Goal: Information Seeking & Learning: Learn about a topic

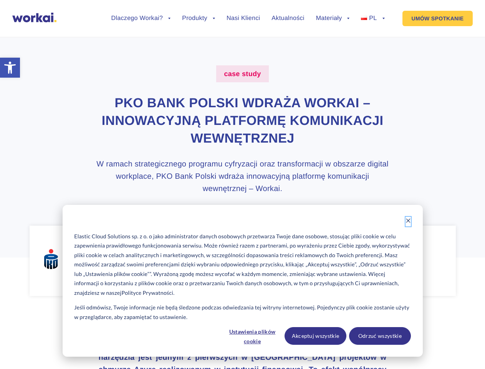
click at [408, 221] on icon "Dismiss cookie banner" at bounding box center [408, 220] width 5 height 5
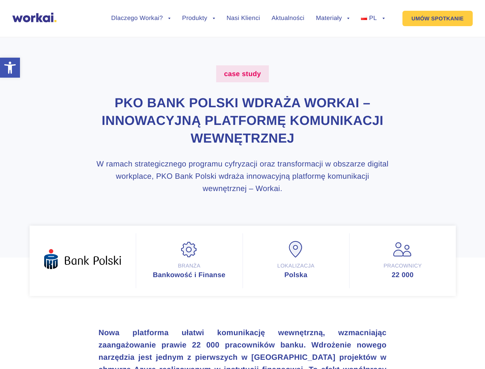
click at [253, 336] on strong "Nowa platforma ułatwi komunikację wewnętrzną, wzmacniając zaangażowanie prawie …" at bounding box center [243, 338] width 288 height 21
click at [316, 336] on strong "Nowa platforma ułatwi komunikację wewnętrzną, wzmacniając zaangażowanie prawie …" at bounding box center [243, 338] width 288 height 21
click at [380, 336] on strong "Nowa platforma ułatwi komunikację wewnętrzną, wzmacniając zaangażowanie prawie …" at bounding box center [243, 338] width 288 height 21
click at [141, 24] on li "Dlaczego Workai? back Dlaczego Workai? Kalkulator ROI Intranetu Bezpieczeństwo" at bounding box center [141, 24] width 60 height 18
click at [141, 18] on link "Dlaczego Workai?" at bounding box center [141, 18] width 60 height 6
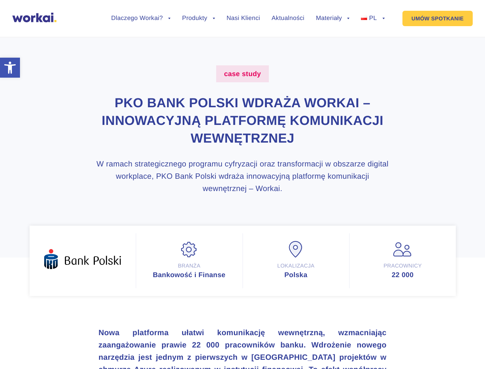
click at [199, 24] on li "Produkty back Workai Intranet Workai Connections Workai Knowledge Workai Mobile…" at bounding box center [198, 24] width 33 height 18
click at [333, 24] on li "Materiały back Centrum pomocy Przewodniki i ebooki Blog" at bounding box center [333, 24] width 34 height 18
click at [333, 18] on link "Materiały" at bounding box center [333, 18] width 34 height 6
click at [373, 24] on li "PL back EN FR ES DE" at bounding box center [372, 24] width 23 height 18
